Goal: Navigation & Orientation: Find specific page/section

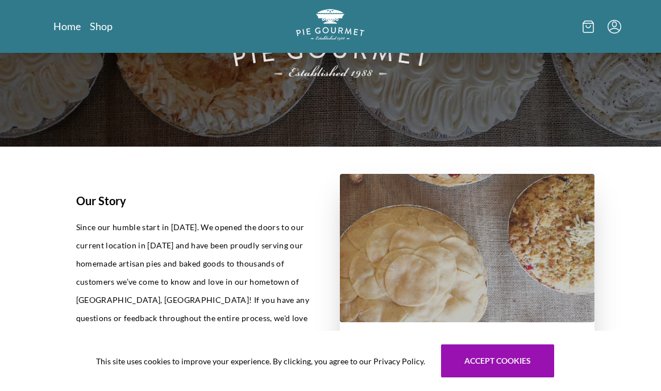
scroll to position [140, 0]
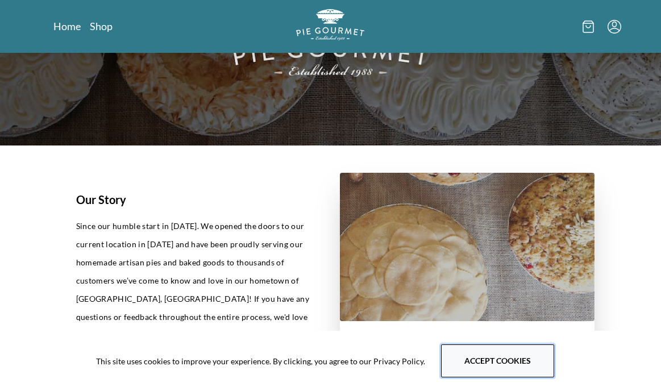
click at [506, 359] on button "Accept cookies" at bounding box center [497, 361] width 113 height 33
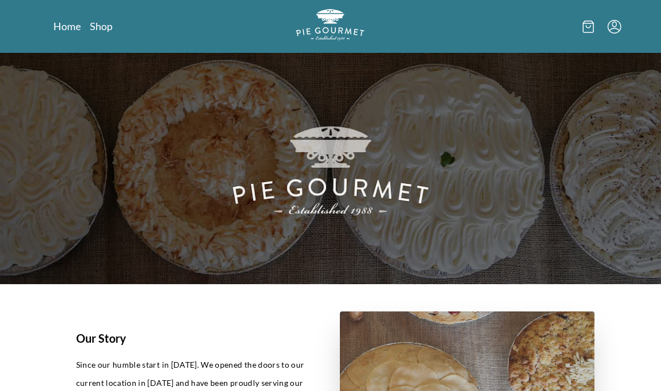
scroll to position [0, 0]
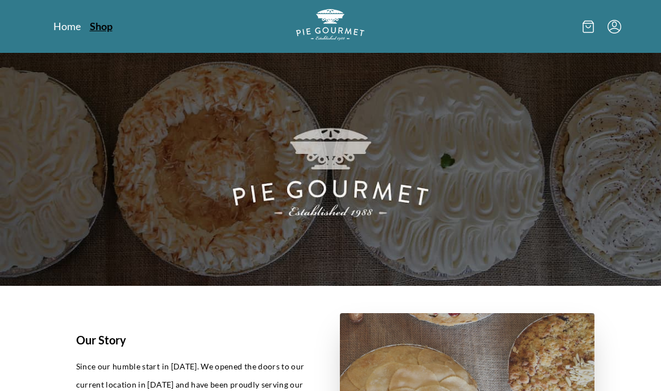
click at [110, 25] on link "Shop" at bounding box center [101, 26] width 23 height 14
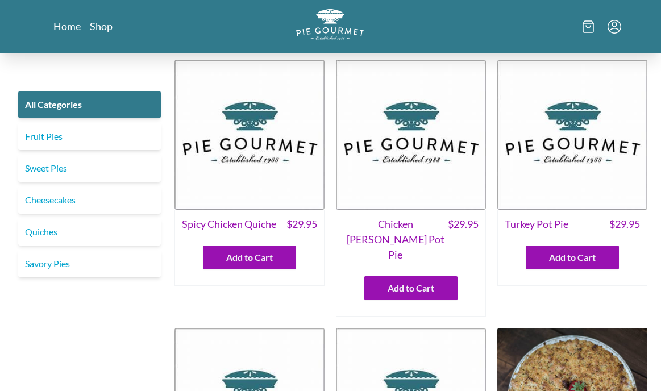
click at [64, 262] on link "Savory Pies" at bounding box center [89, 263] width 143 height 27
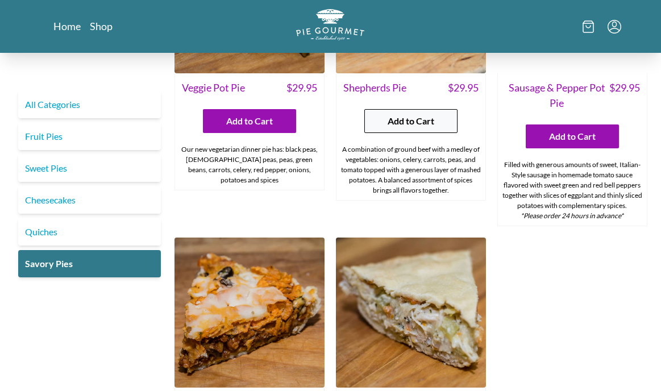
scroll to position [418, 0]
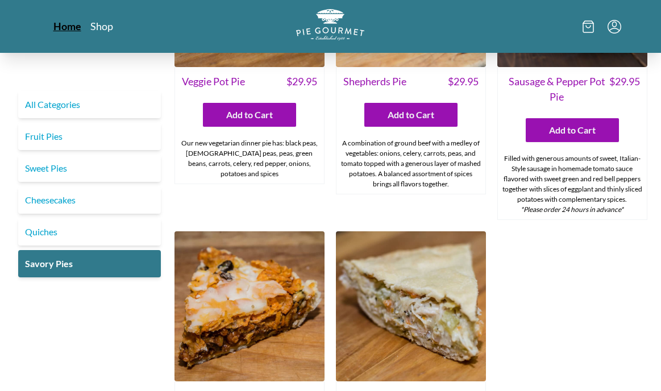
click at [71, 23] on link "Home" at bounding box center [67, 26] width 28 height 14
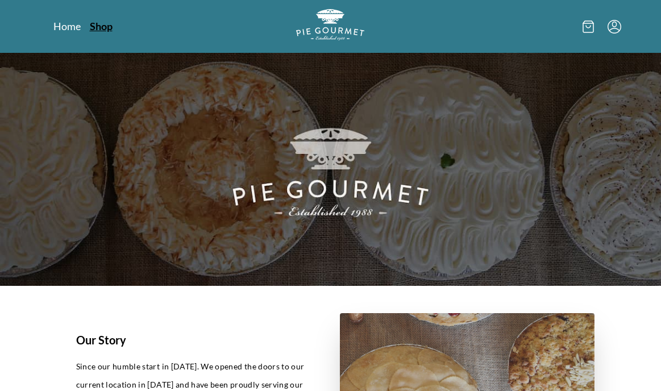
click at [103, 30] on link "Shop" at bounding box center [101, 26] width 23 height 14
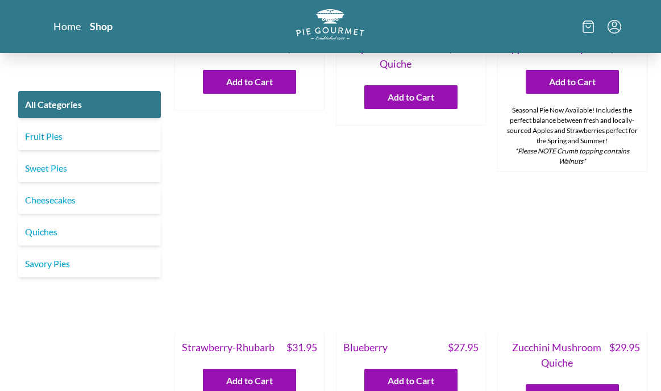
scroll to position [441, 0]
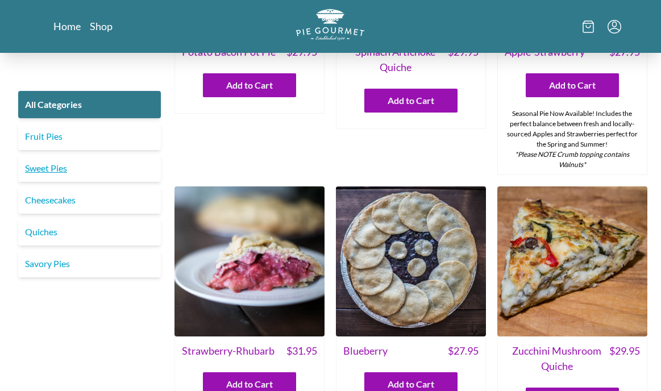
click at [57, 169] on link "Sweet Pies" at bounding box center [89, 168] width 143 height 27
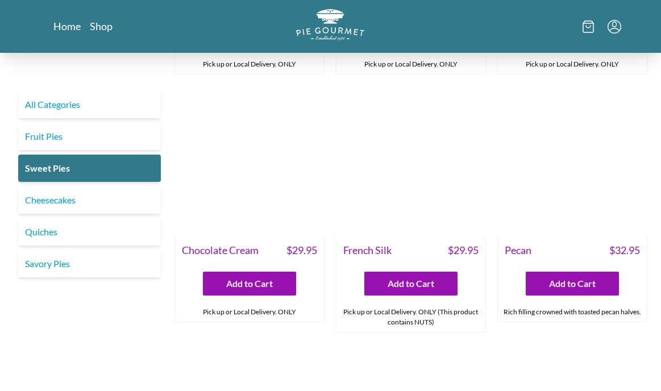
scroll to position [227, 0]
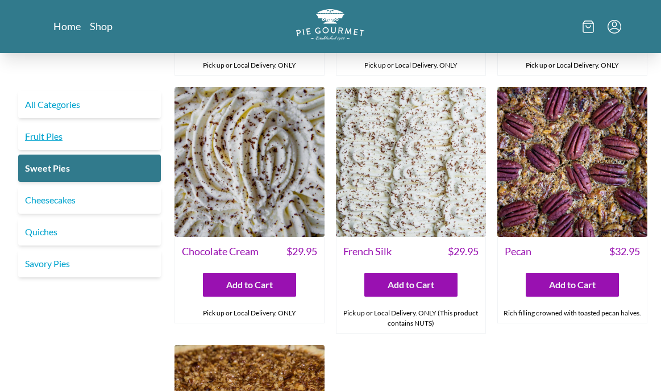
click at [53, 136] on link "Fruit Pies" at bounding box center [89, 136] width 143 height 27
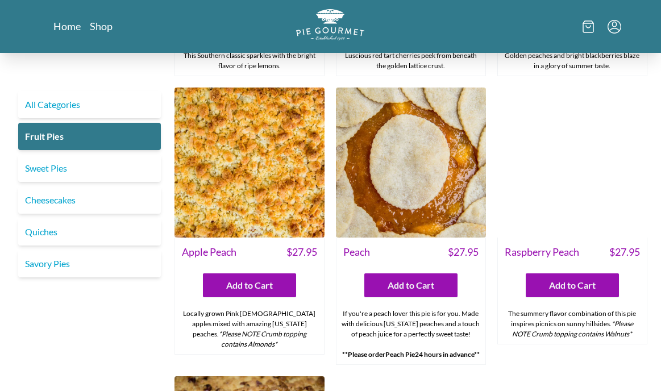
scroll to position [508, 0]
